Goal: Task Accomplishment & Management: Complete application form

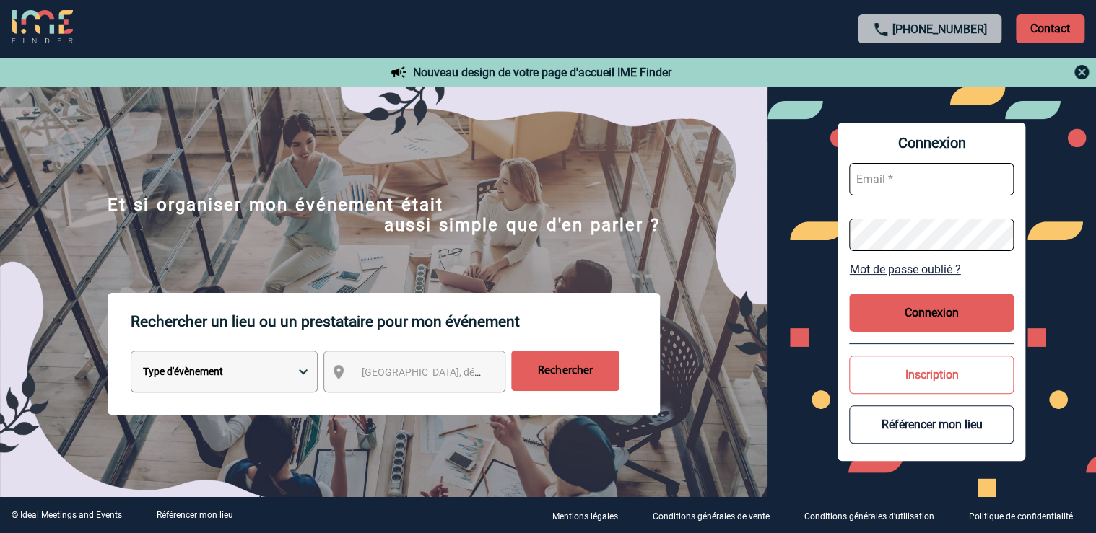
type input "sandie.lhostis@rte-france.com"
click at [943, 318] on button "Connexion" at bounding box center [931, 313] width 165 height 38
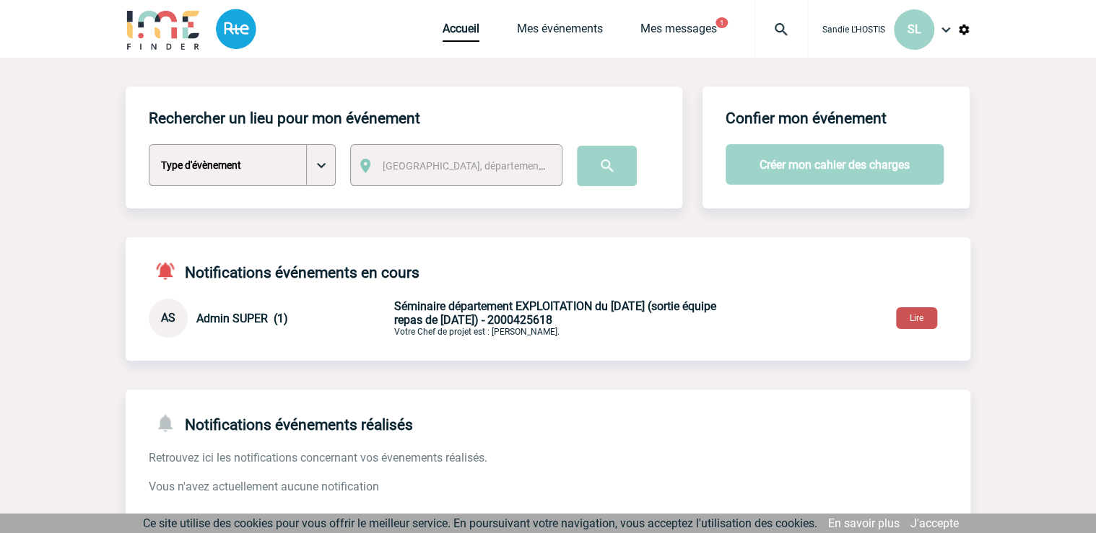
click at [916, 315] on button "Lire" at bounding box center [916, 318] width 41 height 22
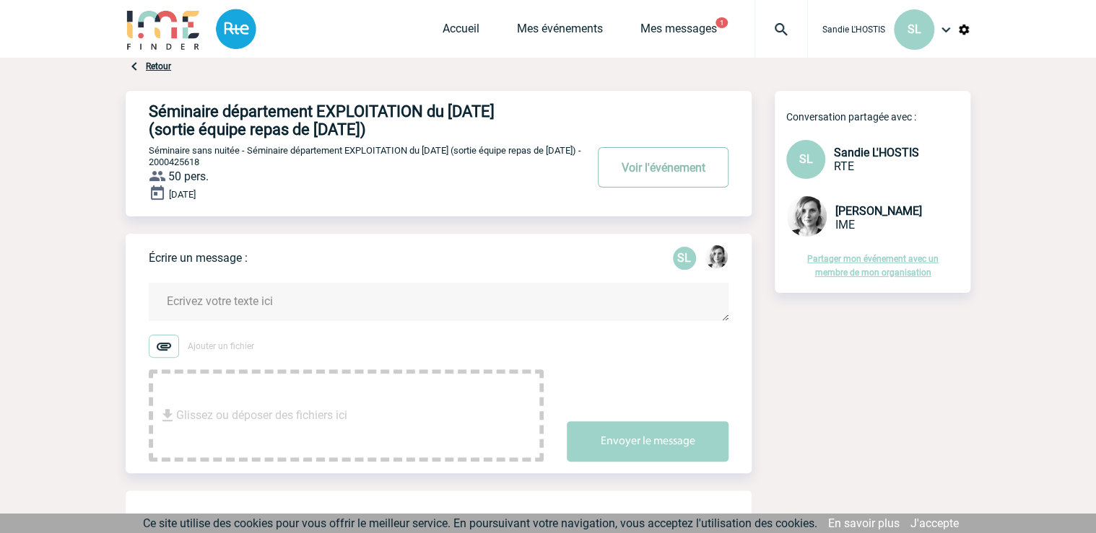
click at [645, 166] on button "Voir l'événement" at bounding box center [663, 167] width 131 height 40
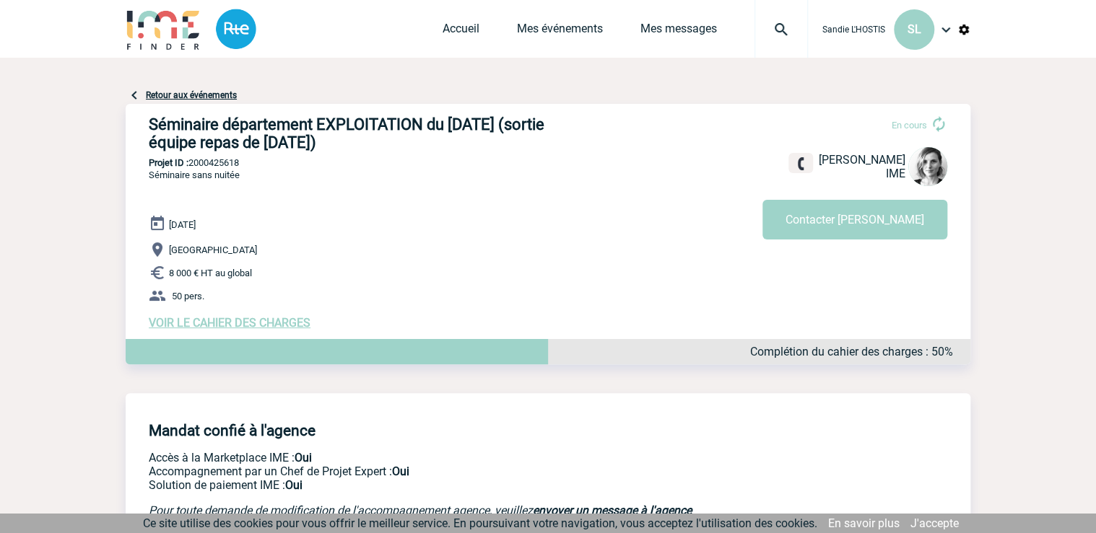
click at [278, 327] on span "VOIR LE CAHIER DES CHARGES" at bounding box center [230, 323] width 162 height 14
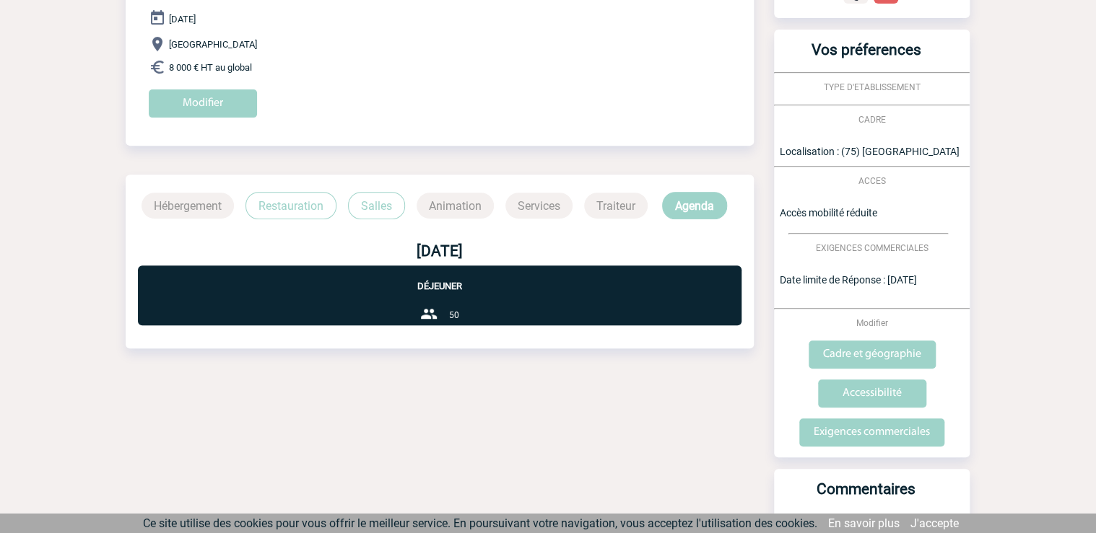
scroll to position [31, 0]
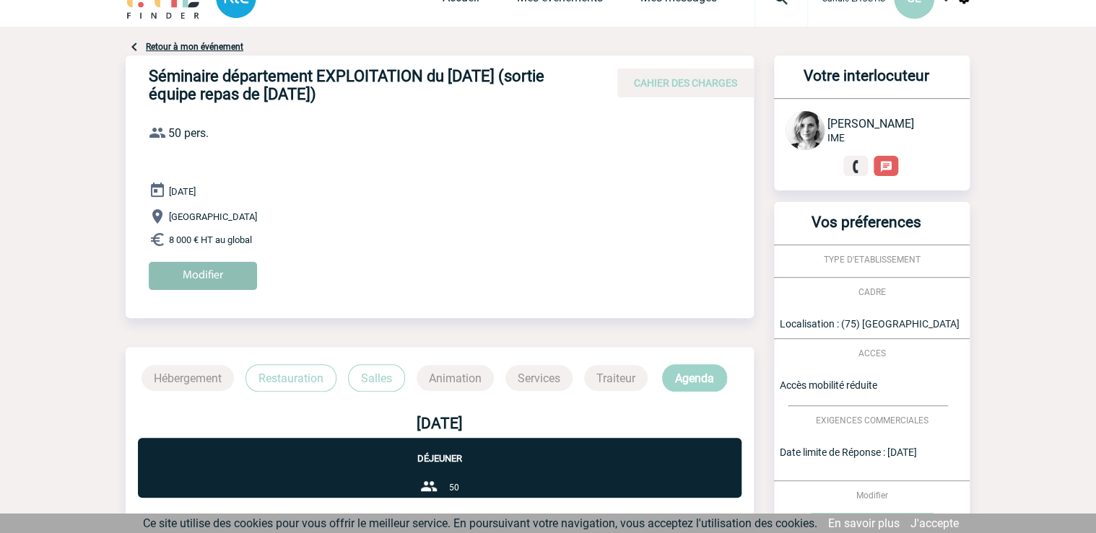
click at [222, 279] on input "Modifier" at bounding box center [203, 276] width 108 height 28
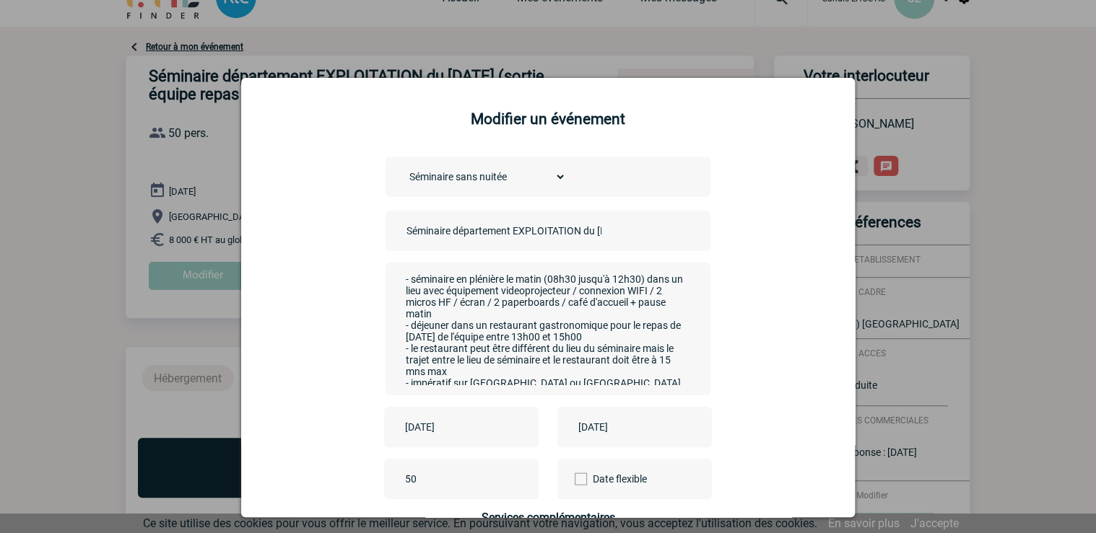
click at [457, 315] on textarea "- séminaire en plénière le matin (08h30 jusqu'à 12h30) dans un lieu avec équipe…" at bounding box center [544, 327] width 285 height 115
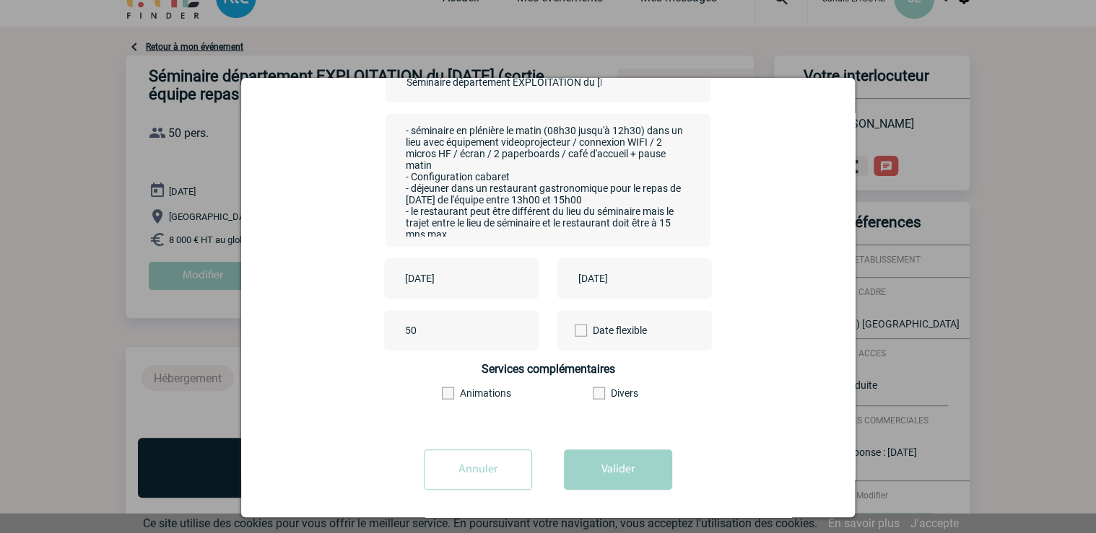
scroll to position [155, 0]
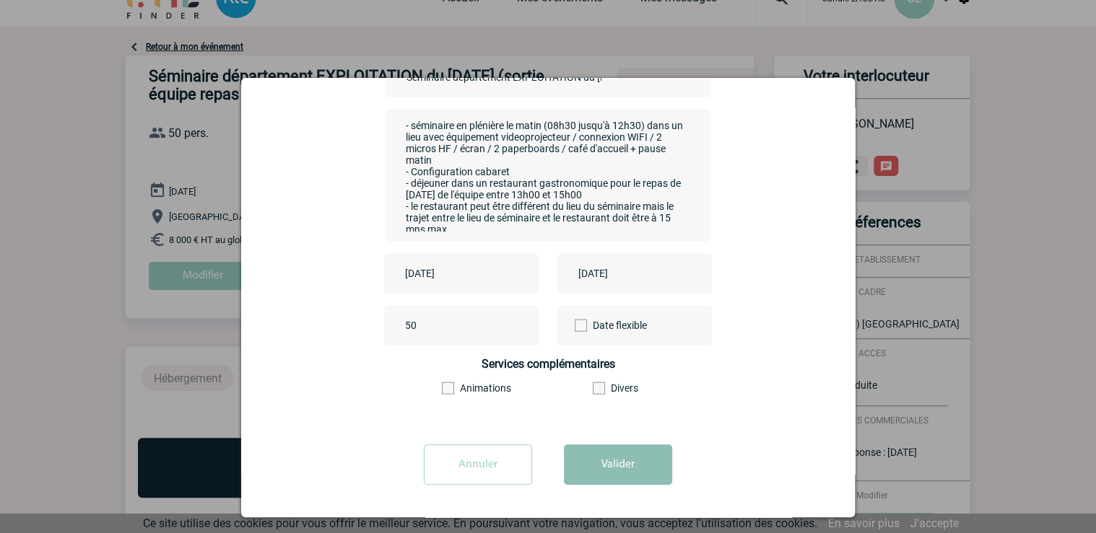
type textarea "- séminaire en plénière le matin (08h30 jusqu'à 12h30) dans un lieu avec équipe…"
click at [622, 468] on button "Valider" at bounding box center [618, 465] width 108 height 40
